Goal: Information Seeking & Learning: Learn about a topic

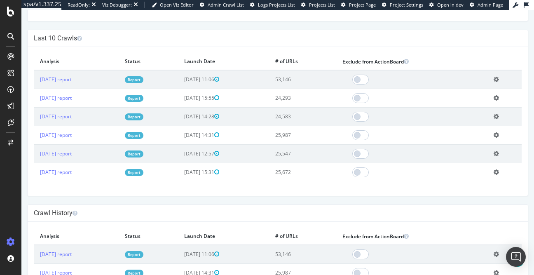
scroll to position [203, 0]
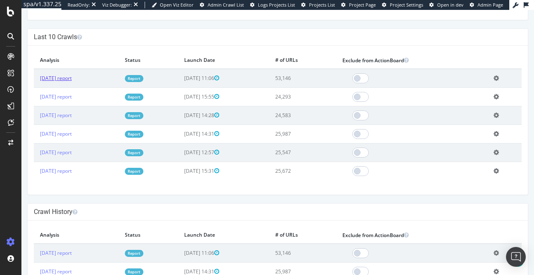
click at [59, 78] on link "[DATE] report" at bounding box center [56, 78] width 32 height 7
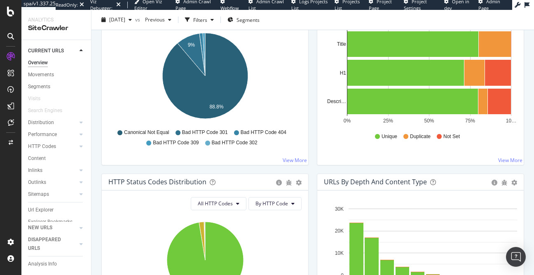
scroll to position [12, 0]
click at [40, 266] on div "Analysis Info" at bounding box center [42, 264] width 29 height 9
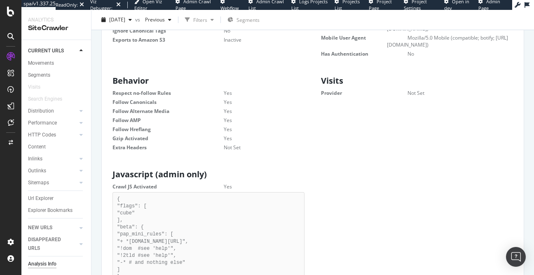
scroll to position [337, 0]
click at [45, 123] on div "Performance" at bounding box center [42, 123] width 29 height 9
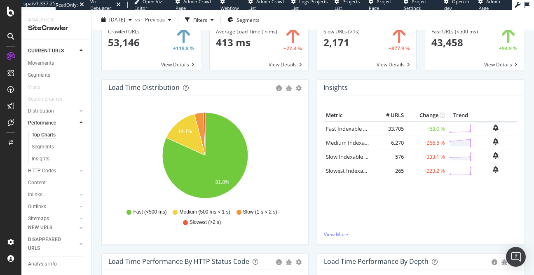
scroll to position [48, 0]
